Goal: Task Accomplishment & Management: Complete application form

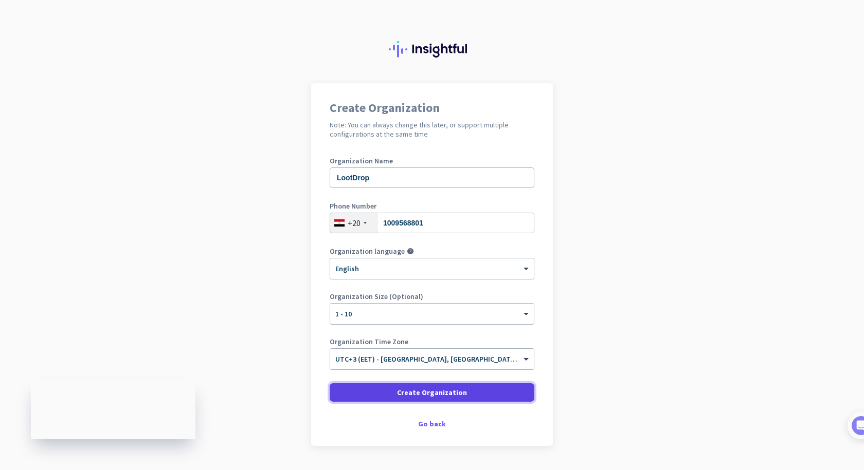
click at [421, 390] on span "Create Organization" at bounding box center [432, 393] width 70 height 10
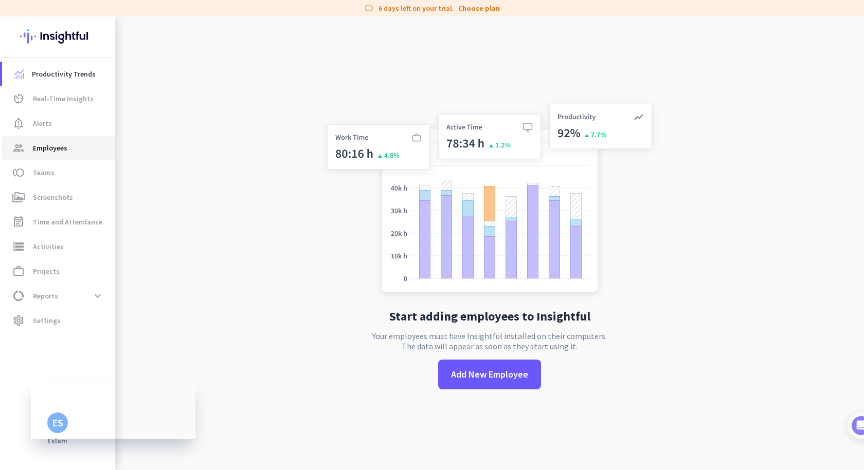
click at [45, 154] on span "Employees" at bounding box center [50, 148] width 34 height 12
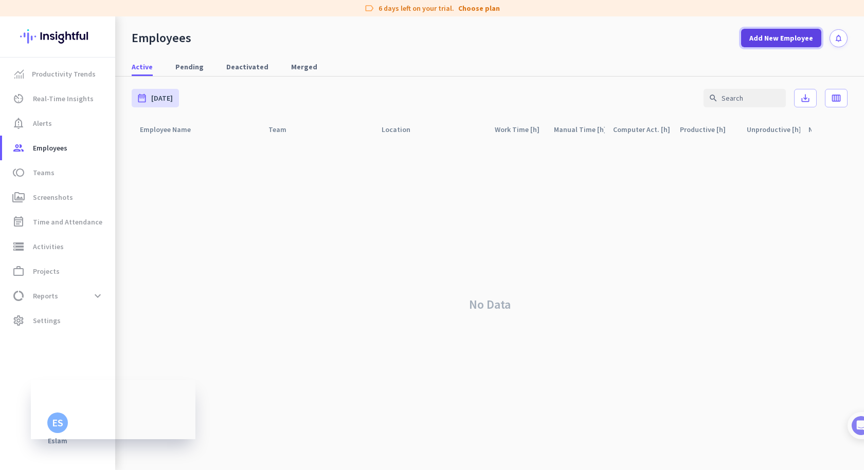
click at [777, 46] on span at bounding box center [781, 38] width 80 height 25
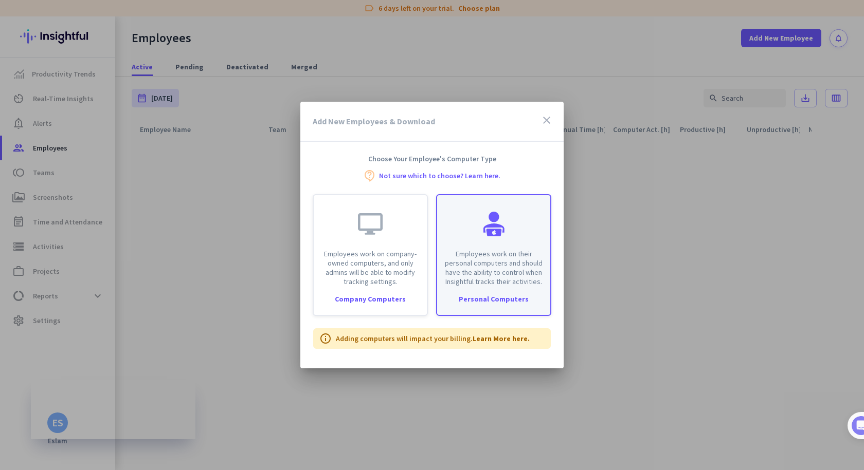
click at [472, 265] on p "Employees work on their personal computers and should have the ability to contr…" at bounding box center [493, 267] width 101 height 37
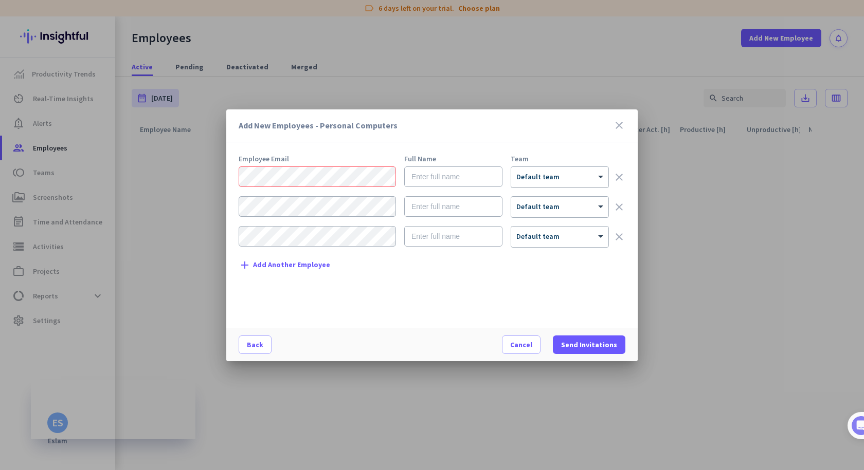
drag, startPoint x: 568, startPoint y: 163, endPoint x: 514, endPoint y: 175, distance: 55.3
click at [568, 163] on div "Employee Email Full Name Team × Default team clear × Default team clear × Defau…" at bounding box center [436, 236] width 395 height 163
click at [429, 176] on input "text" at bounding box center [453, 177] width 98 height 21
type input "Mahmoud"
click at [550, 181] on div "× Default team" at bounding box center [559, 177] width 97 height 21
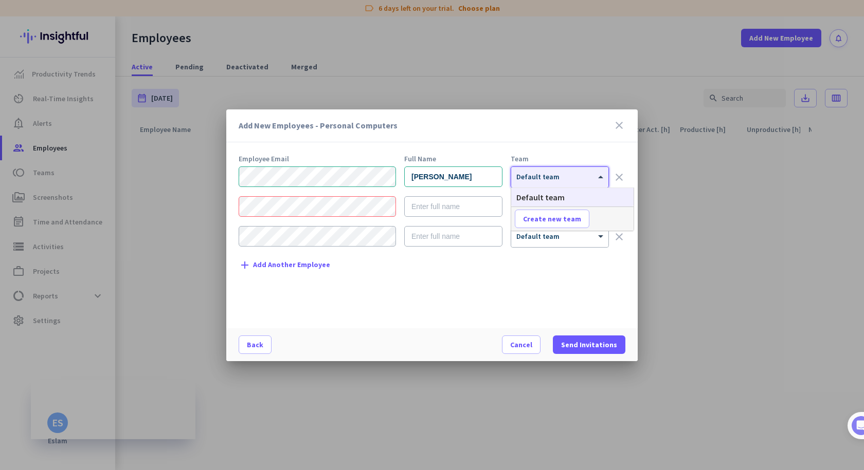
click at [554, 174] on div at bounding box center [559, 174] width 97 height 9
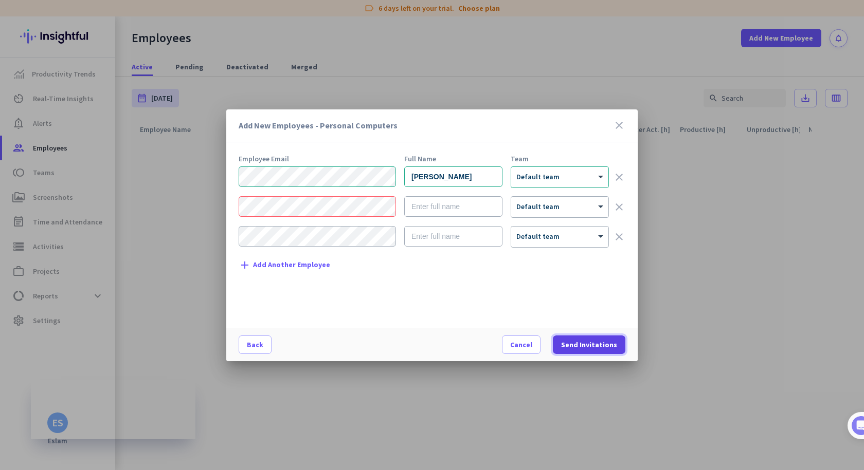
click at [606, 346] on span "Send Invitations" at bounding box center [589, 345] width 56 height 10
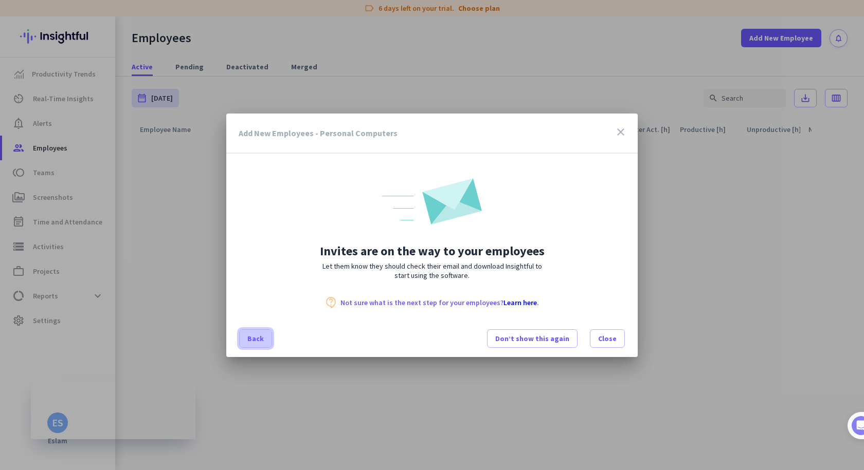
click at [264, 335] on span at bounding box center [256, 338] width 32 height 25
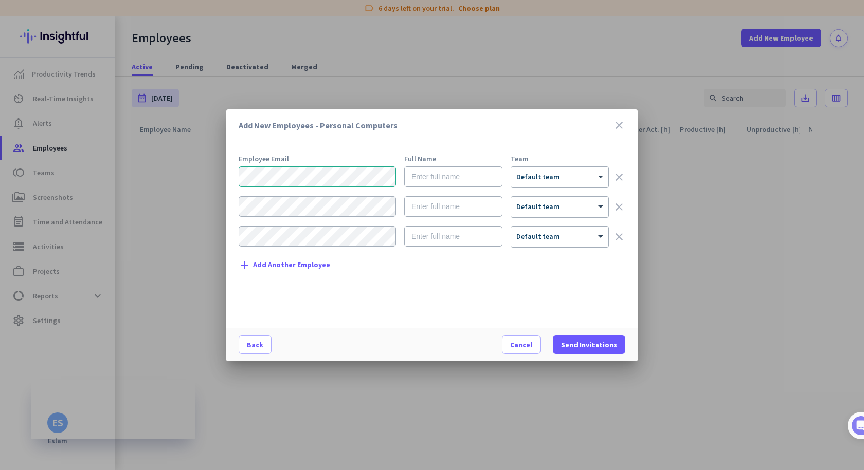
drag, startPoint x: 452, startPoint y: 165, endPoint x: 500, endPoint y: 116, distance: 68.7
click at [450, 163] on div "Employee Email Full Name Team × Default team clear × Default team clear × Defau…" at bounding box center [436, 236] width 395 height 163
click at [488, 179] on input "text" at bounding box center [453, 177] width 98 height 21
type input "Aya"
click at [594, 348] on span "Send Invitations" at bounding box center [589, 345] width 56 height 10
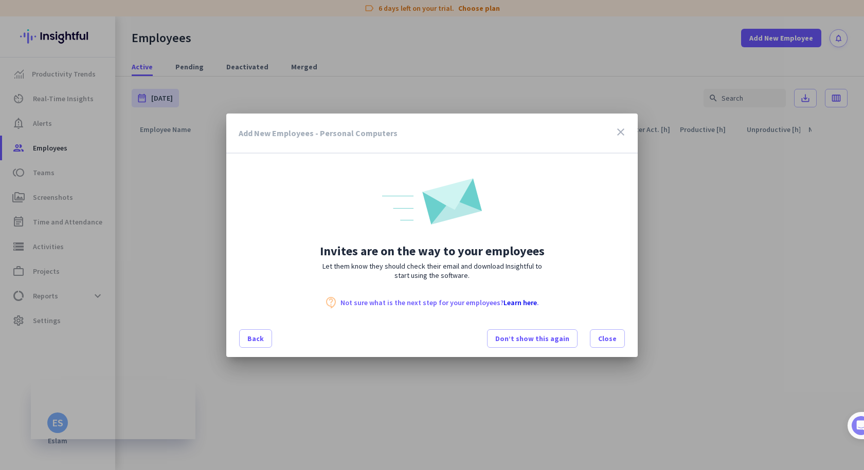
drag, startPoint x: 600, startPoint y: 184, endPoint x: 469, endPoint y: 220, distance: 136.3
click at [600, 184] on div at bounding box center [431, 190] width 411 height 73
click at [594, 185] on div at bounding box center [431, 190] width 411 height 73
click at [607, 342] on span "Close" at bounding box center [607, 339] width 19 height 10
